Goal: Information Seeking & Learning: Learn about a topic

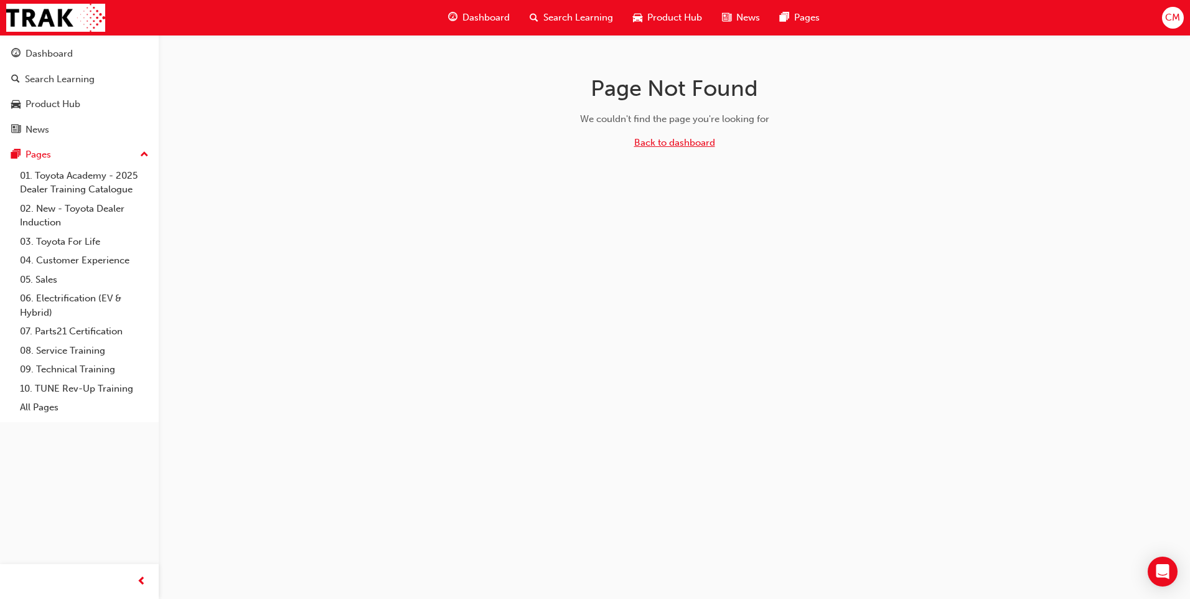
click at [663, 143] on link "Back to dashboard" at bounding box center [674, 142] width 81 height 11
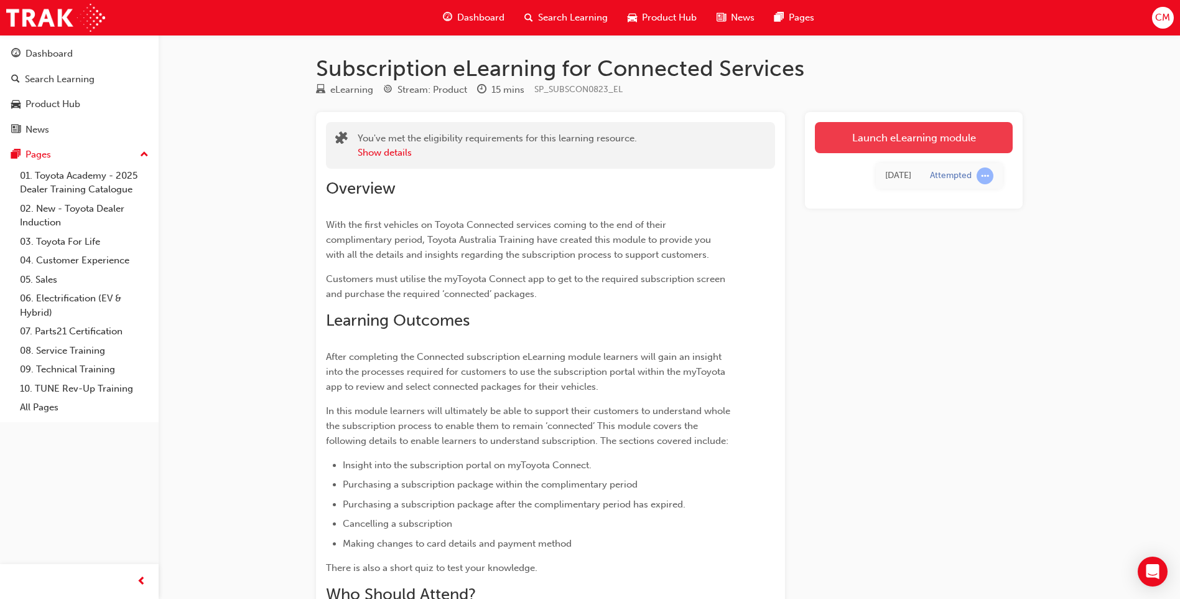
click at [881, 142] on link "Launch eLearning module" at bounding box center [914, 137] width 198 height 31
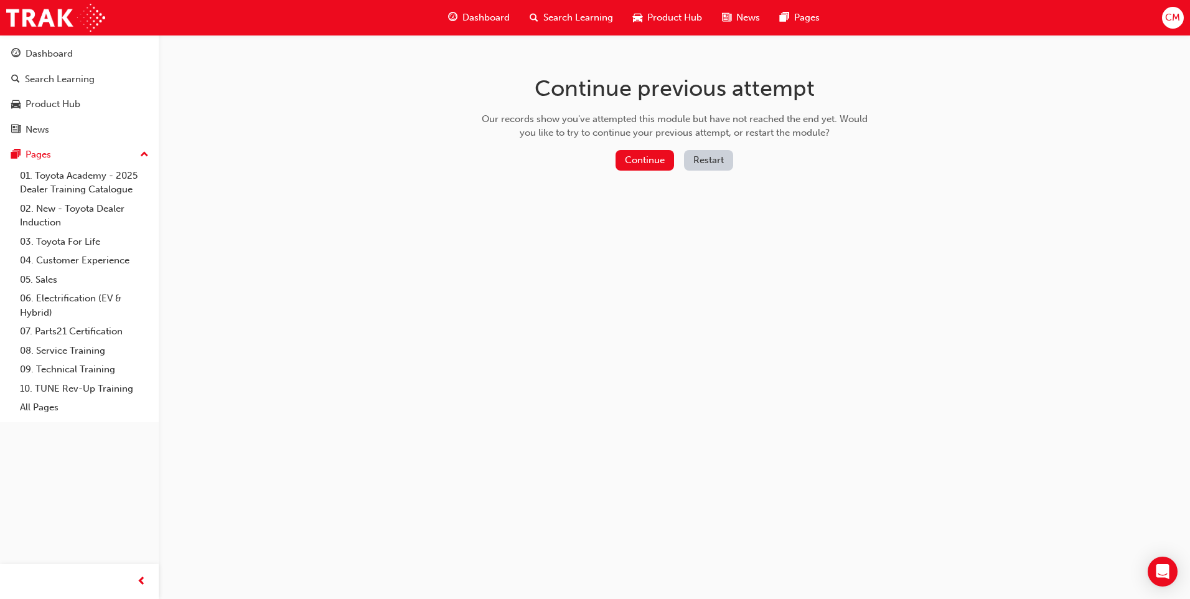
click at [642, 146] on div "Continue previous attempt Our records show you've attempted this module but hav…" at bounding box center [674, 125] width 404 height 180
click at [633, 156] on button "Continue" at bounding box center [644, 160] width 58 height 21
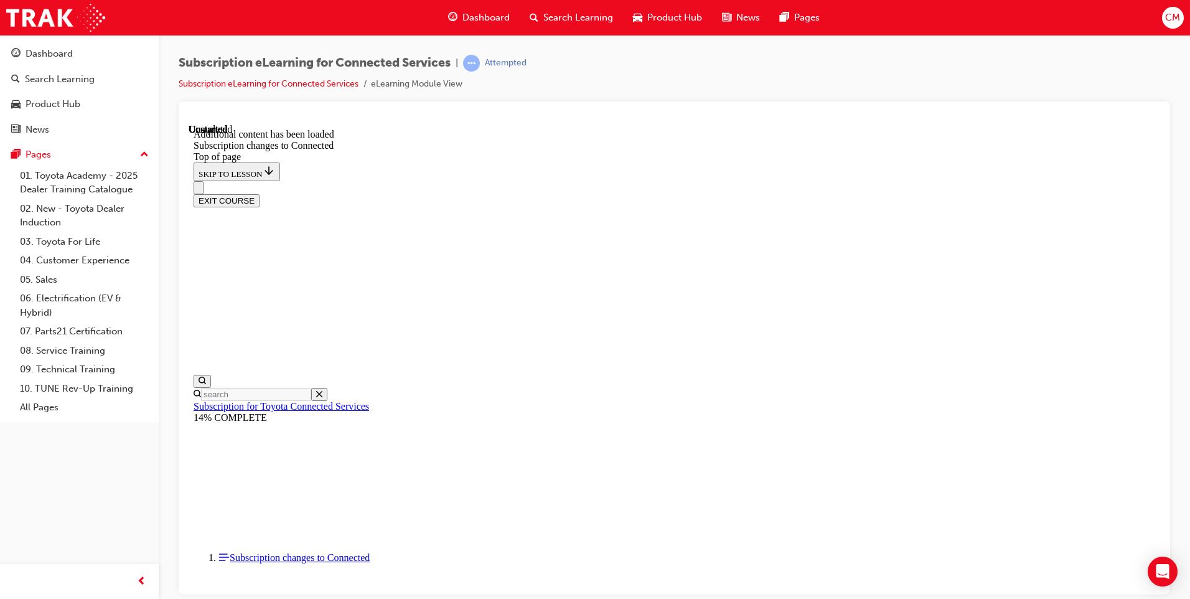
scroll to position [1837, 0]
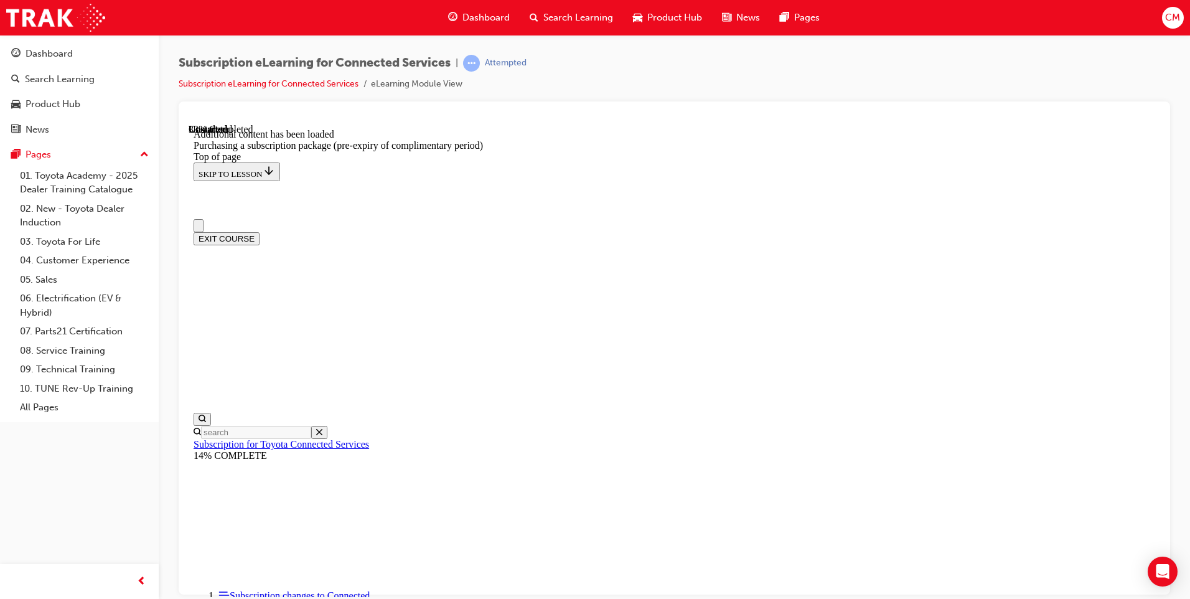
scroll to position [0, 0]
